Goal: Navigation & Orientation: Find specific page/section

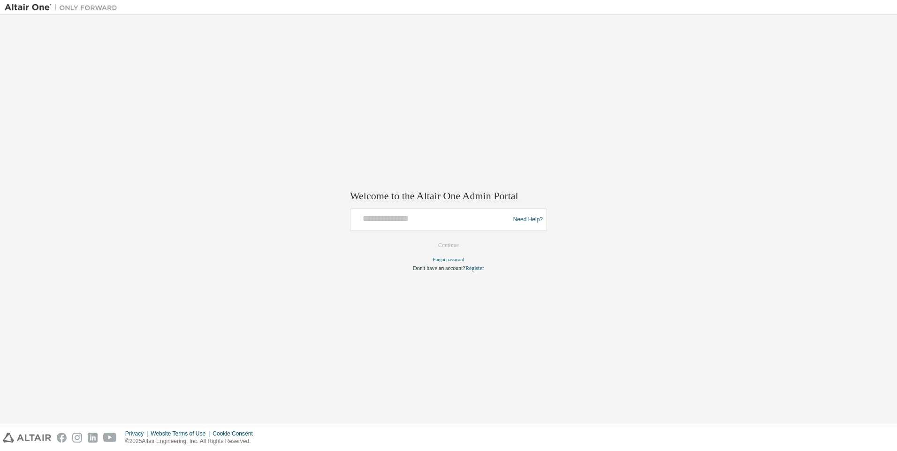
click at [423, 225] on div at bounding box center [431, 220] width 154 height 18
click at [440, 221] on input "text" at bounding box center [431, 218] width 154 height 14
type input "**********"
click at [446, 241] on button "Continue" at bounding box center [448, 246] width 40 height 14
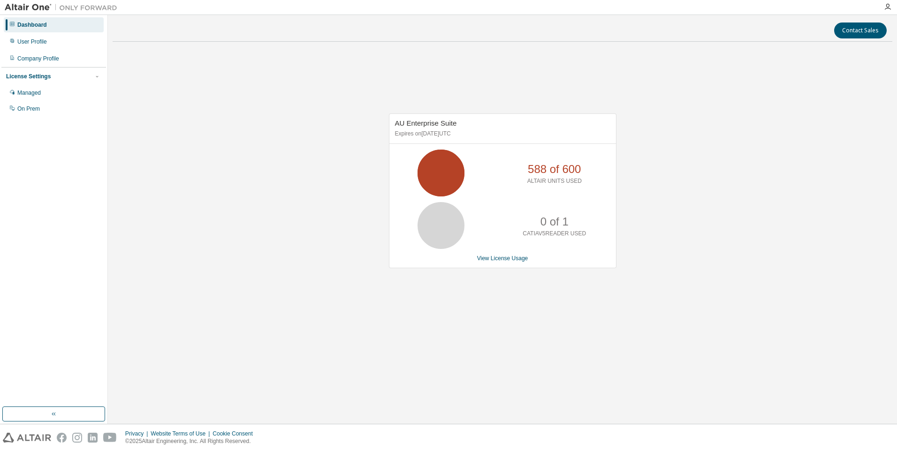
click at [625, 239] on div "AU Enterprise Suite Expires on December 31, 2025 UTC 588 of 600 ALTAIR UNITS US…" at bounding box center [503, 195] width 780 height 293
click at [449, 178] on icon at bounding box center [440, 172] width 23 height 23
click at [50, 41] on div "User Profile" at bounding box center [54, 41] width 100 height 15
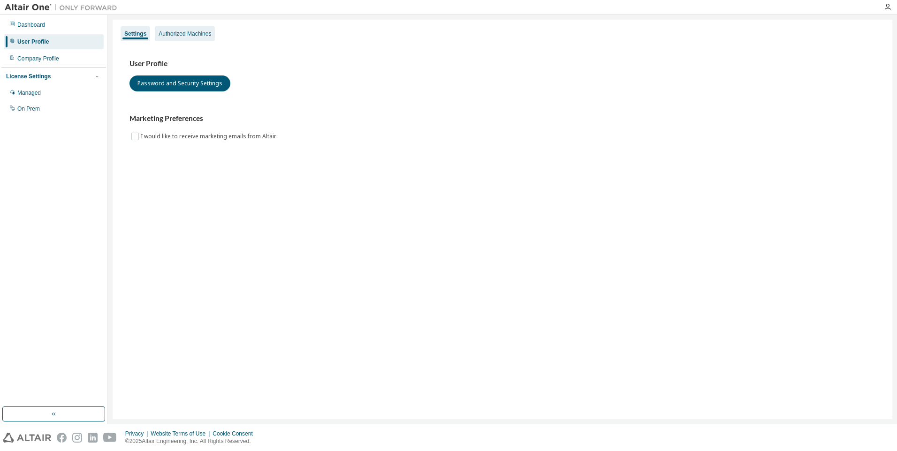
click at [193, 36] on div "Authorized Machines" at bounding box center [185, 34] width 53 height 8
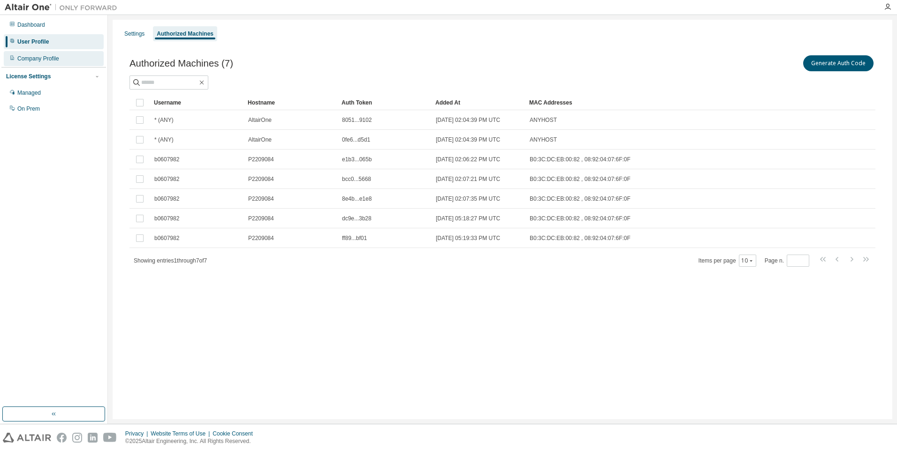
click at [48, 61] on div "Company Profile" at bounding box center [38, 59] width 42 height 8
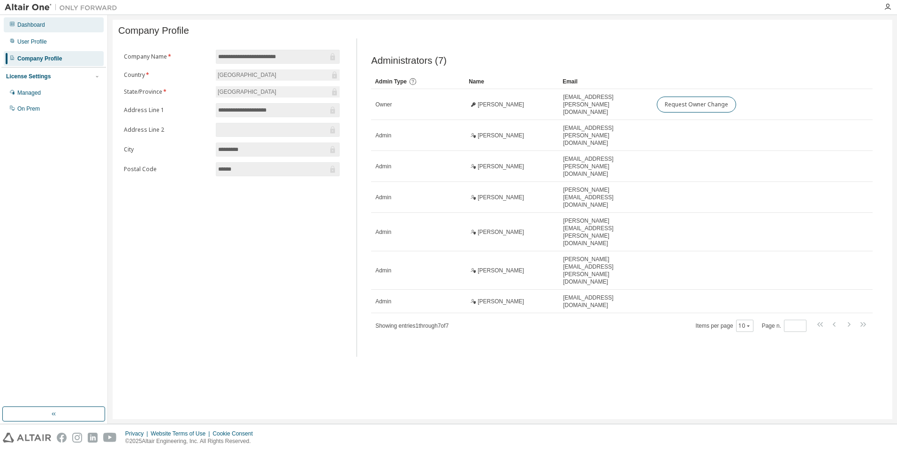
click at [56, 29] on div "Dashboard" at bounding box center [54, 24] width 100 height 15
